Goal: Task Accomplishment & Management: Manage account settings

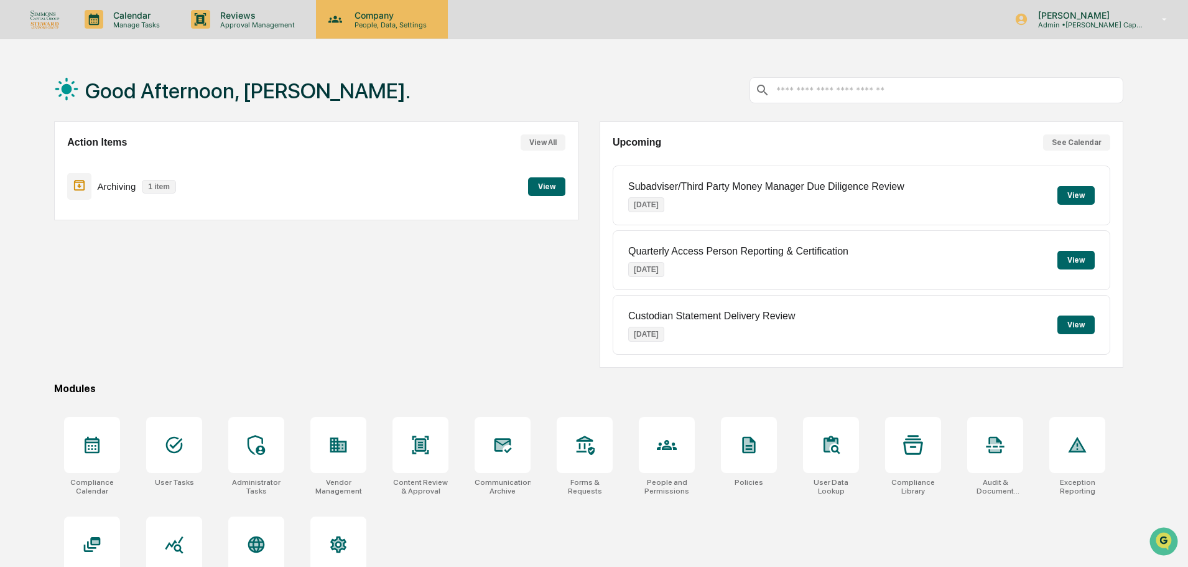
click at [369, 23] on p "People, Data, Settings" at bounding box center [389, 25] width 88 height 9
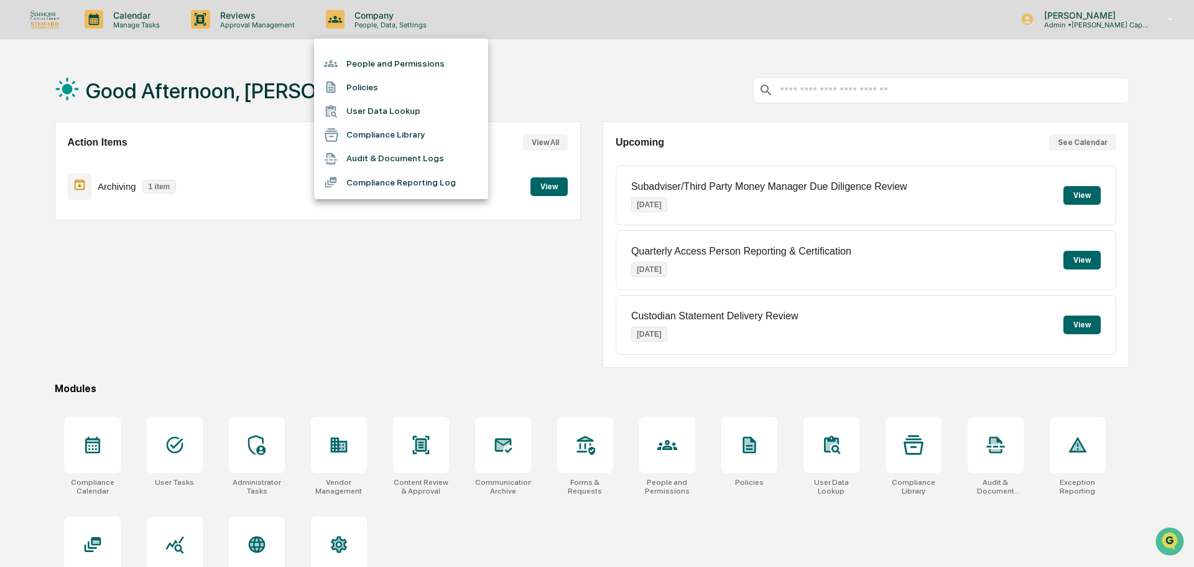
click at [378, 57] on li "People and Permissions" at bounding box center [401, 64] width 174 height 24
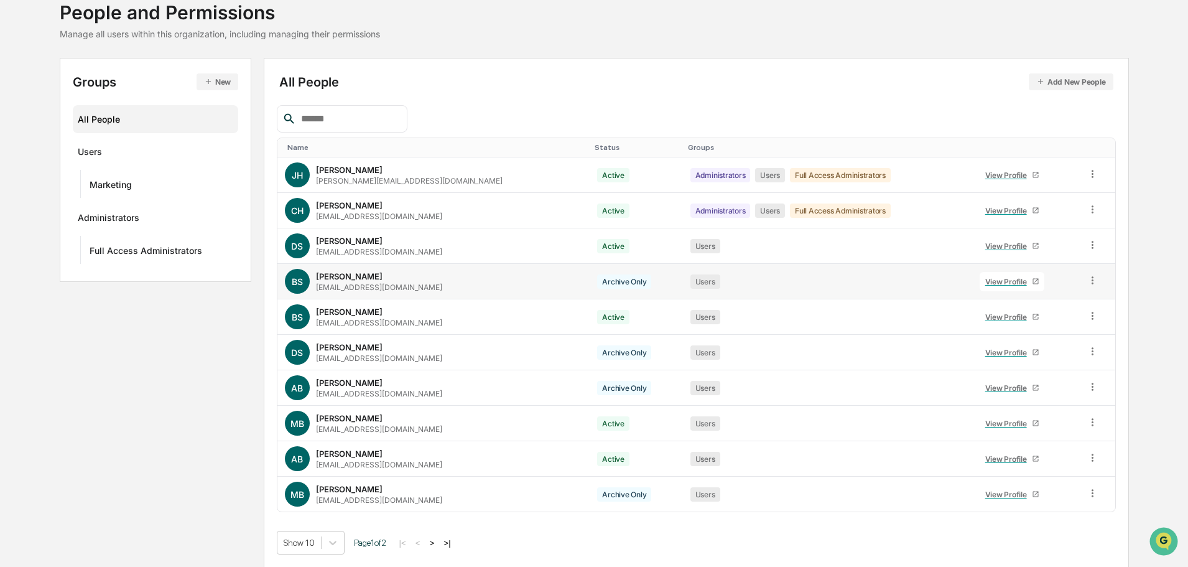
scroll to position [83, 0]
click at [1000, 497] on div "View Profile" at bounding box center [1008, 493] width 47 height 9
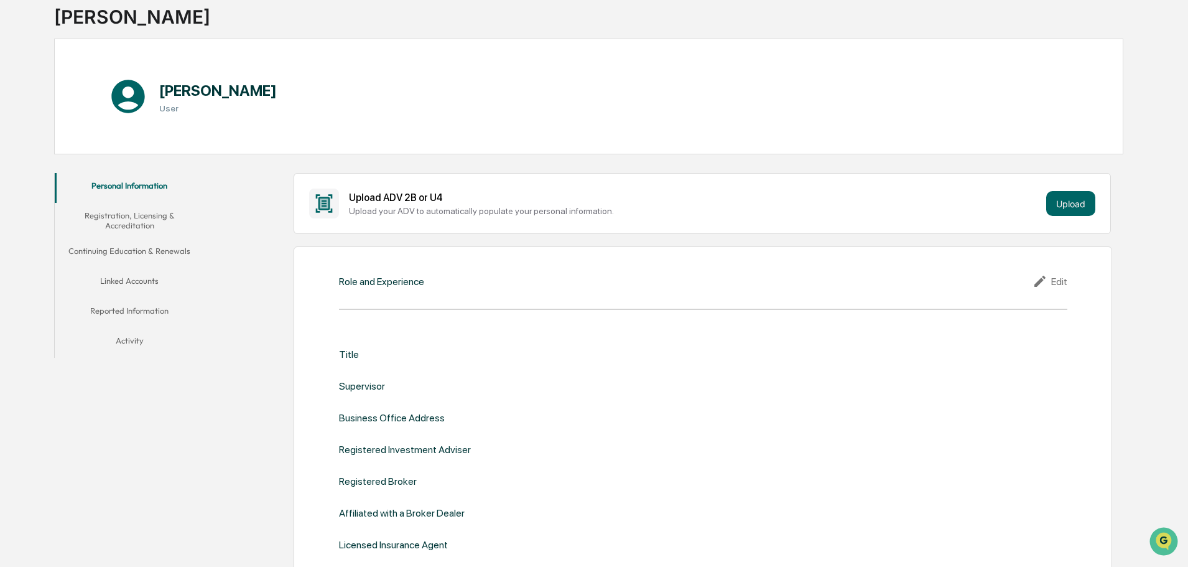
click at [130, 342] on button "Activity" at bounding box center [129, 343] width 149 height 30
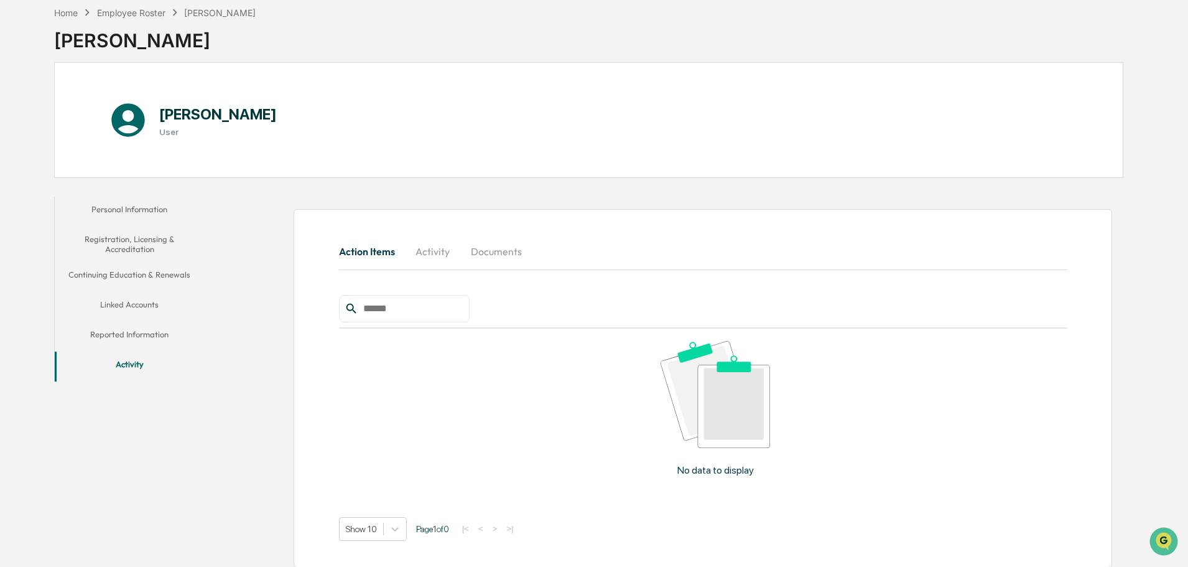
scroll to position [66, 0]
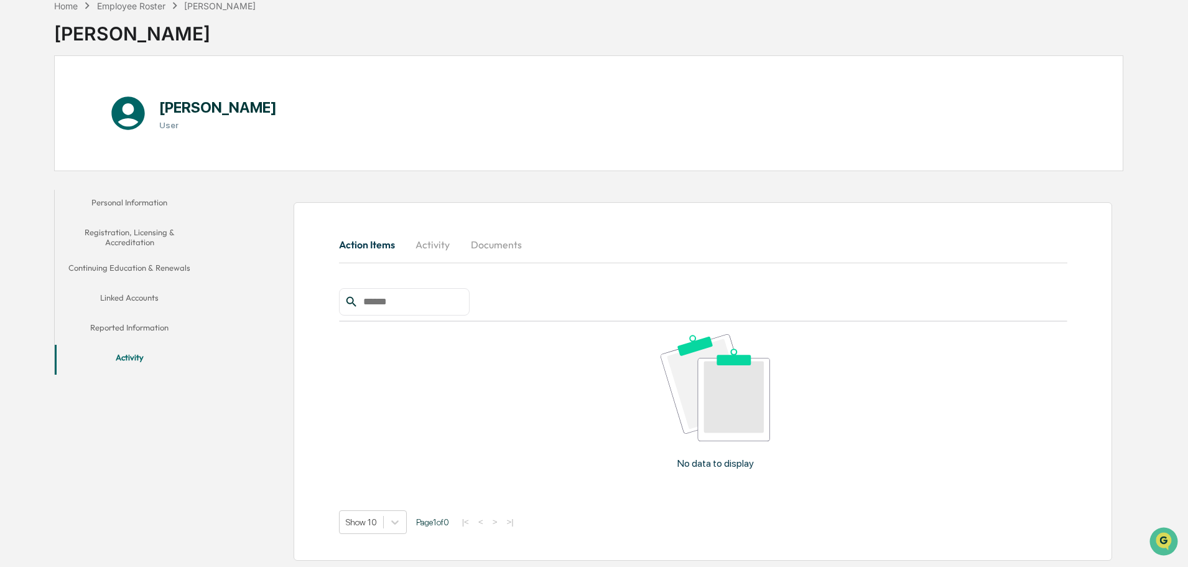
click at [417, 243] on button "Activity" at bounding box center [433, 245] width 56 height 30
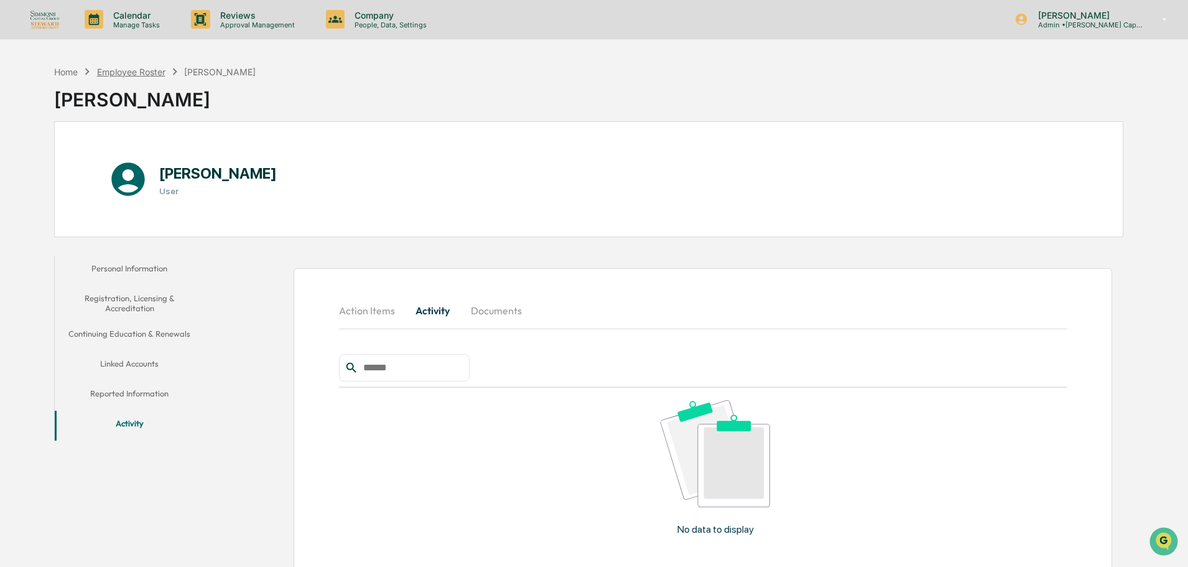
click at [157, 75] on div "Employee Roster" at bounding box center [131, 72] width 68 height 11
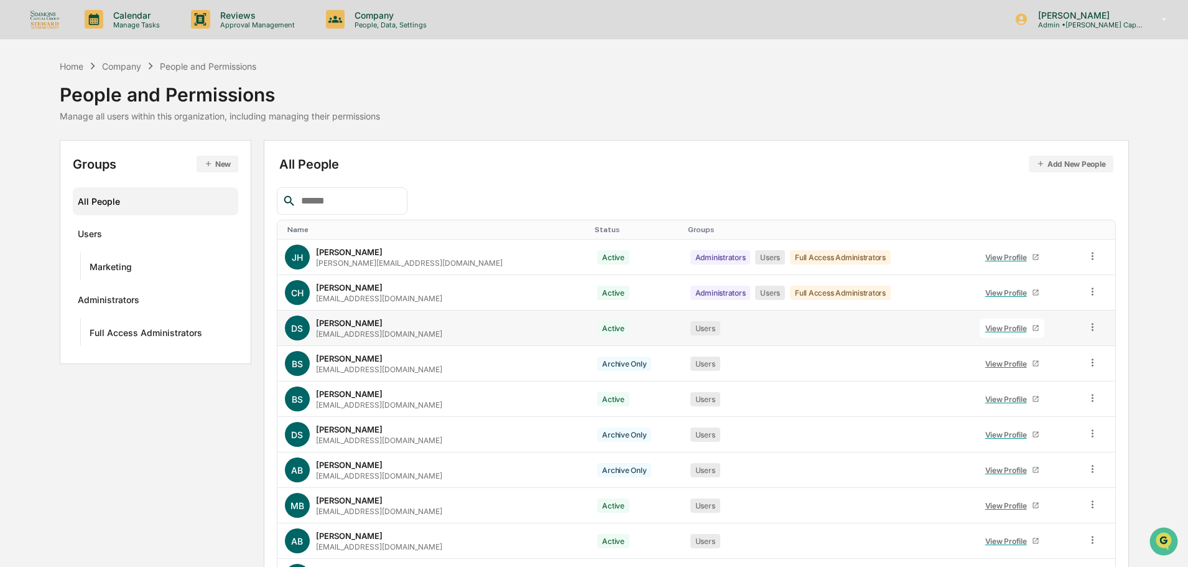
click at [985, 330] on div "View Profile" at bounding box center [1008, 327] width 47 height 9
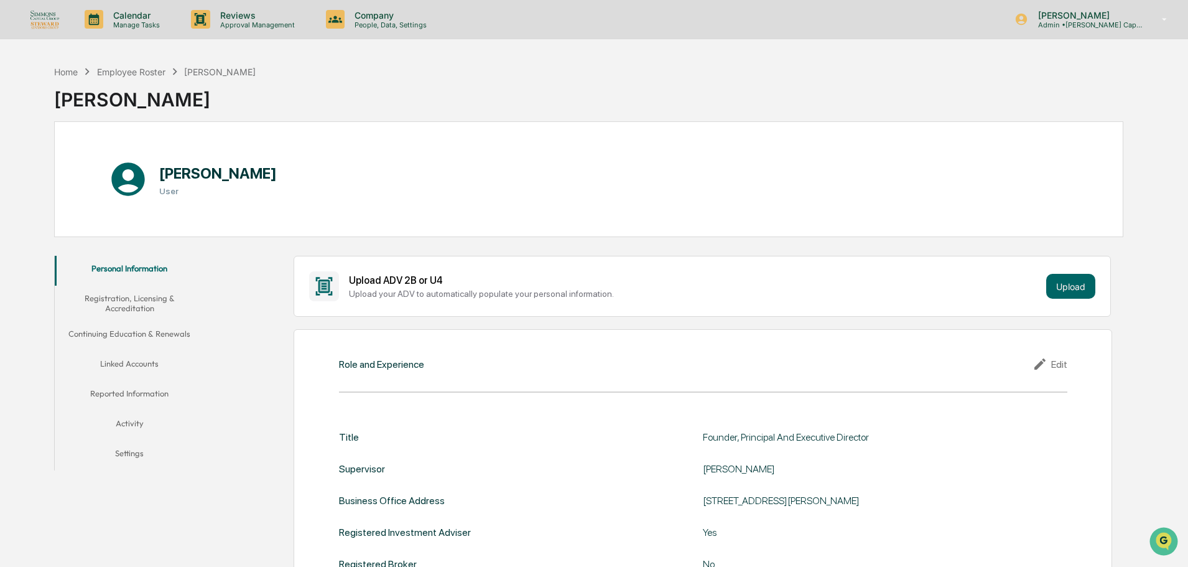
click at [145, 425] on button "Activity" at bounding box center [129, 426] width 149 height 30
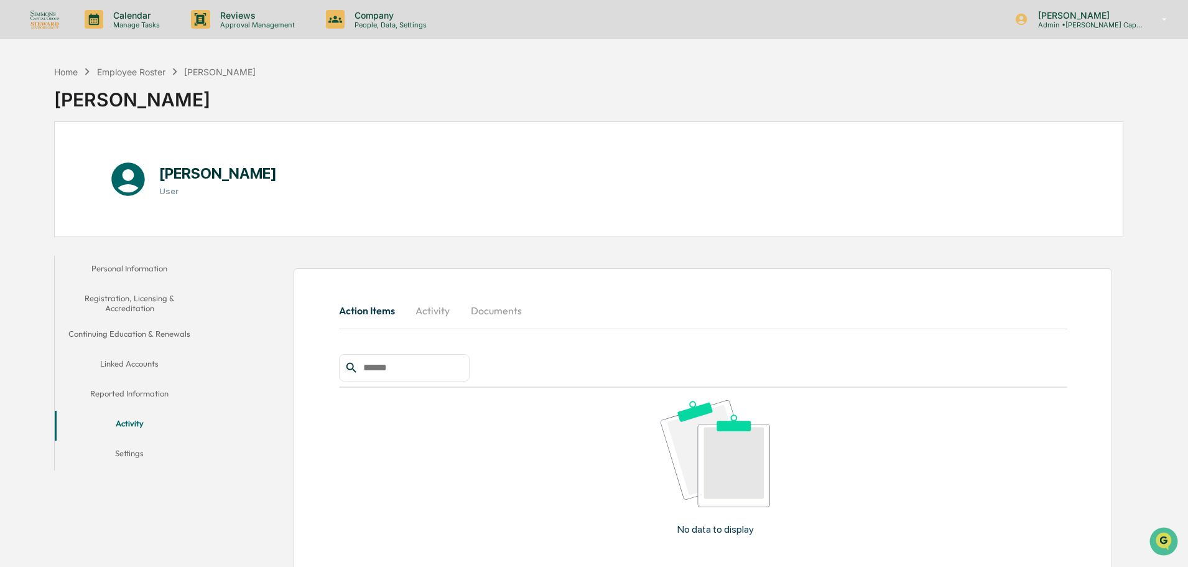
click at [429, 309] on button "Activity" at bounding box center [433, 310] width 56 height 30
click at [156, 72] on div "Employee Roster" at bounding box center [131, 72] width 68 height 11
